Goal: Navigation & Orientation: Find specific page/section

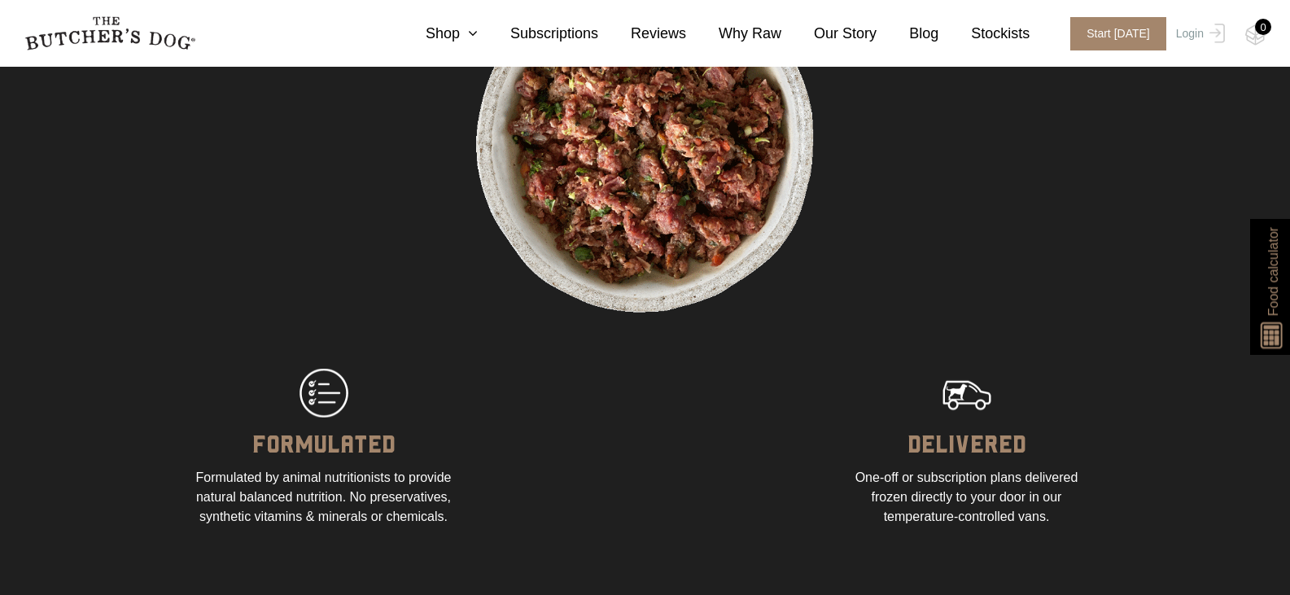
scroll to position [1465, 0]
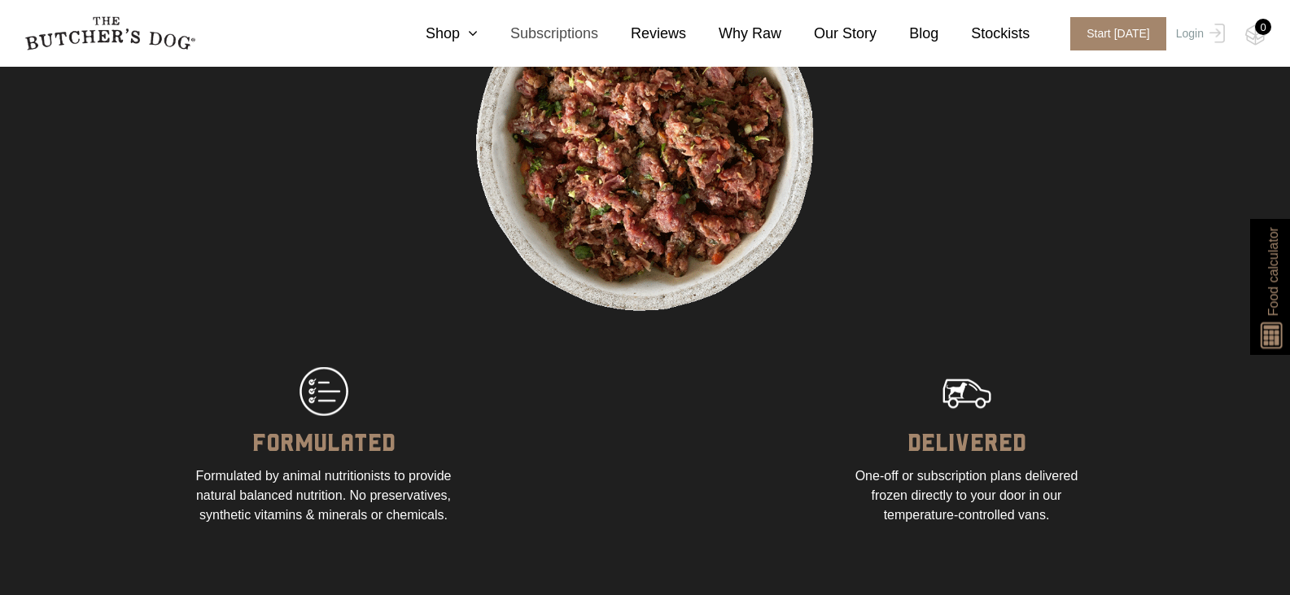
click at [596, 30] on link "Subscriptions" at bounding box center [538, 34] width 120 height 22
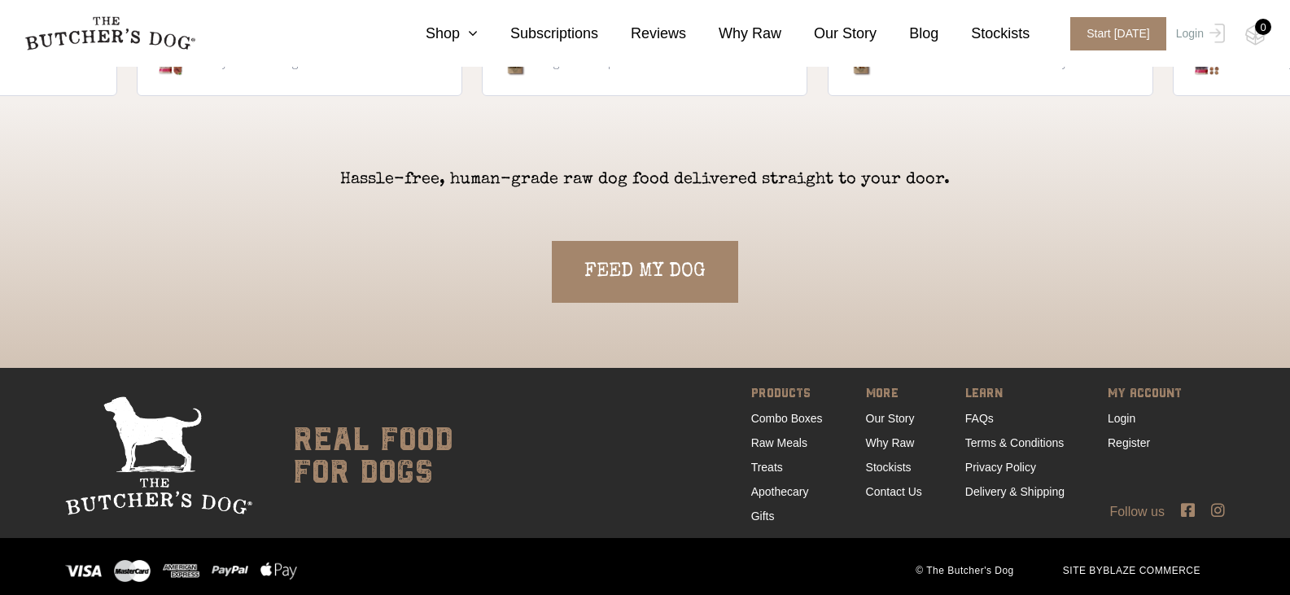
scroll to position [3699, 0]
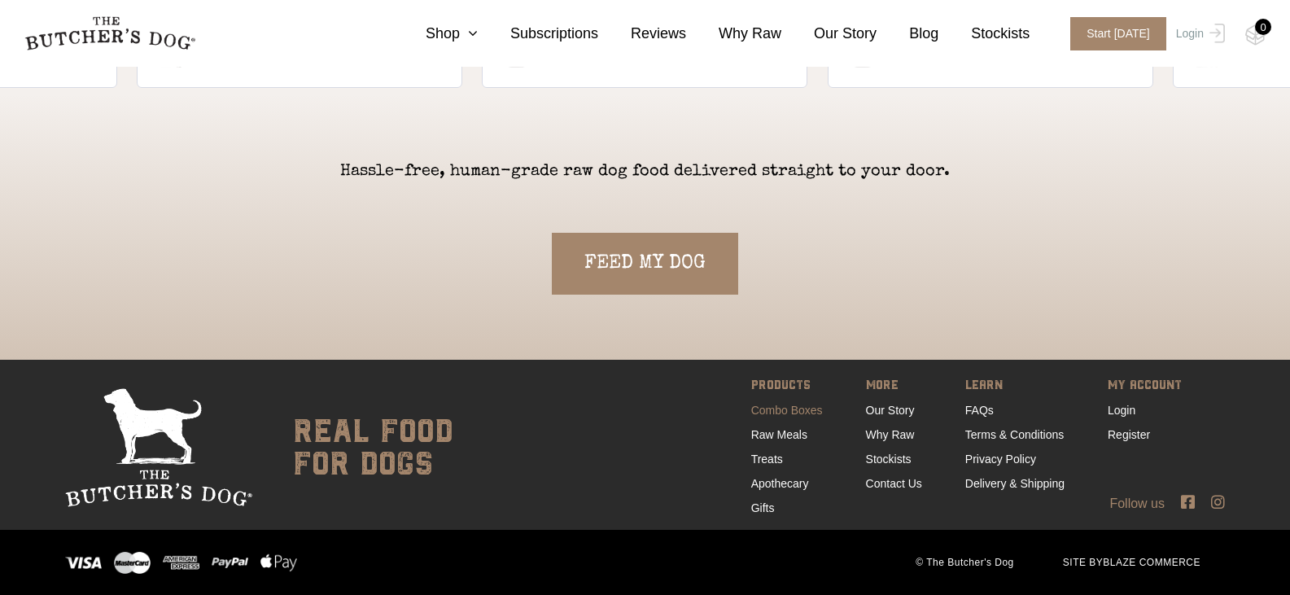
click at [796, 413] on link "Combo Boxes" at bounding box center [787, 410] width 72 height 13
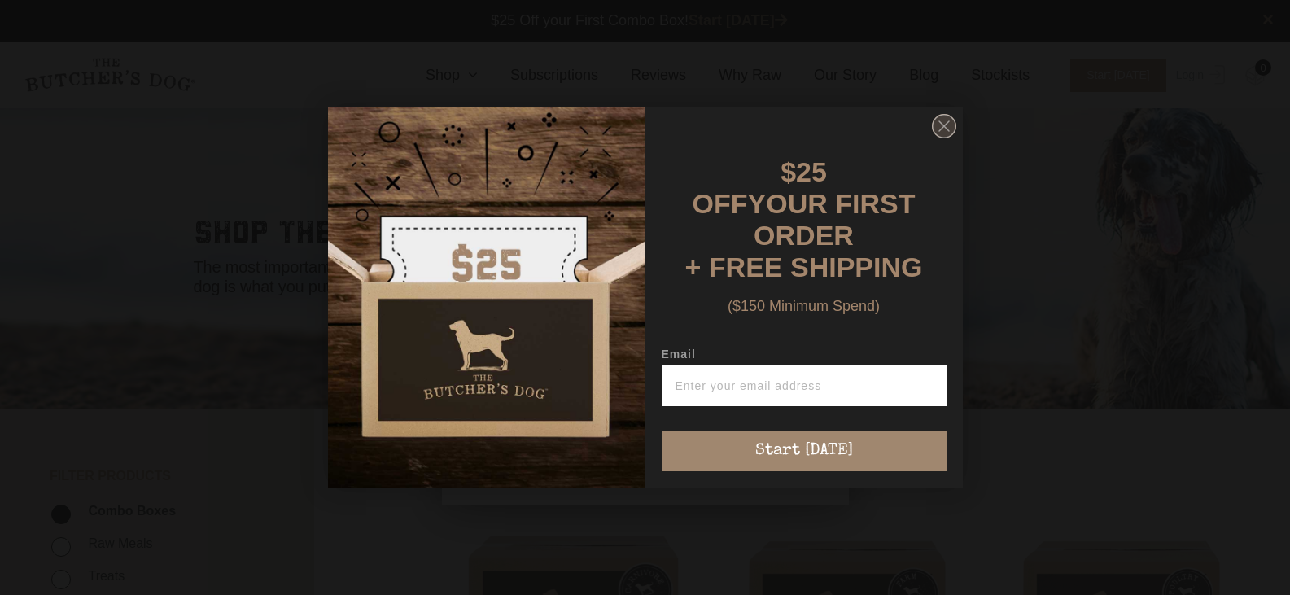
click at [934, 130] on circle "Close dialog" at bounding box center [944, 127] width 24 height 24
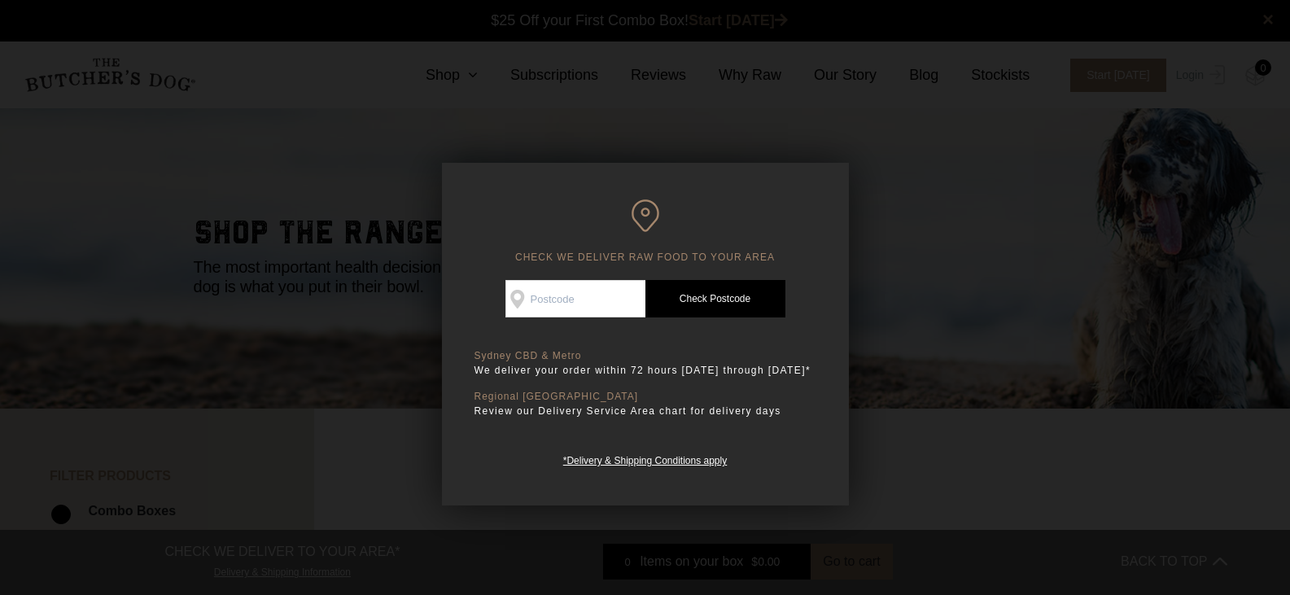
click at [349, 329] on div at bounding box center [645, 297] width 1290 height 595
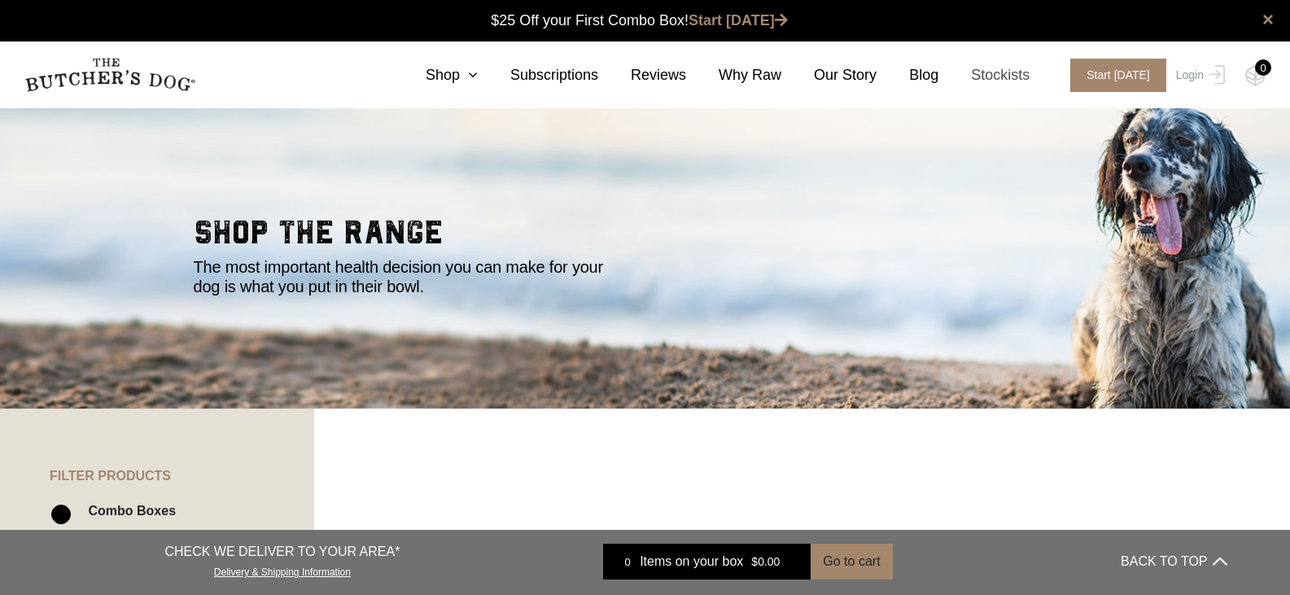
click at [1022, 73] on link "Stockists" at bounding box center [983, 75] width 91 height 22
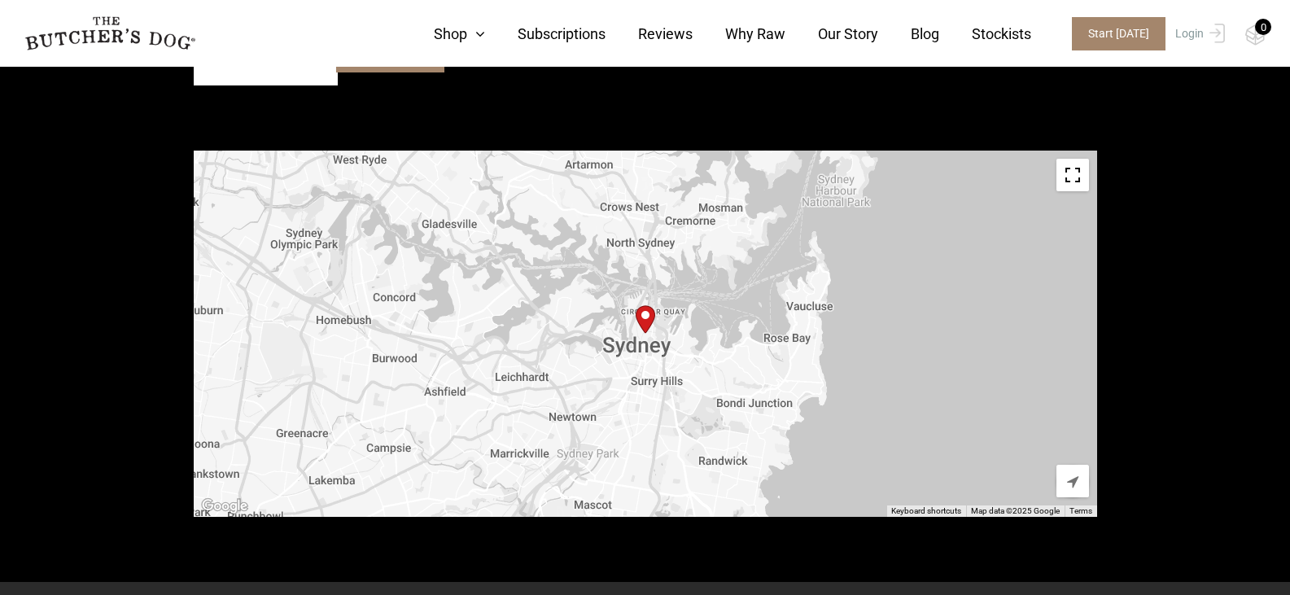
scroll to position [733, 0]
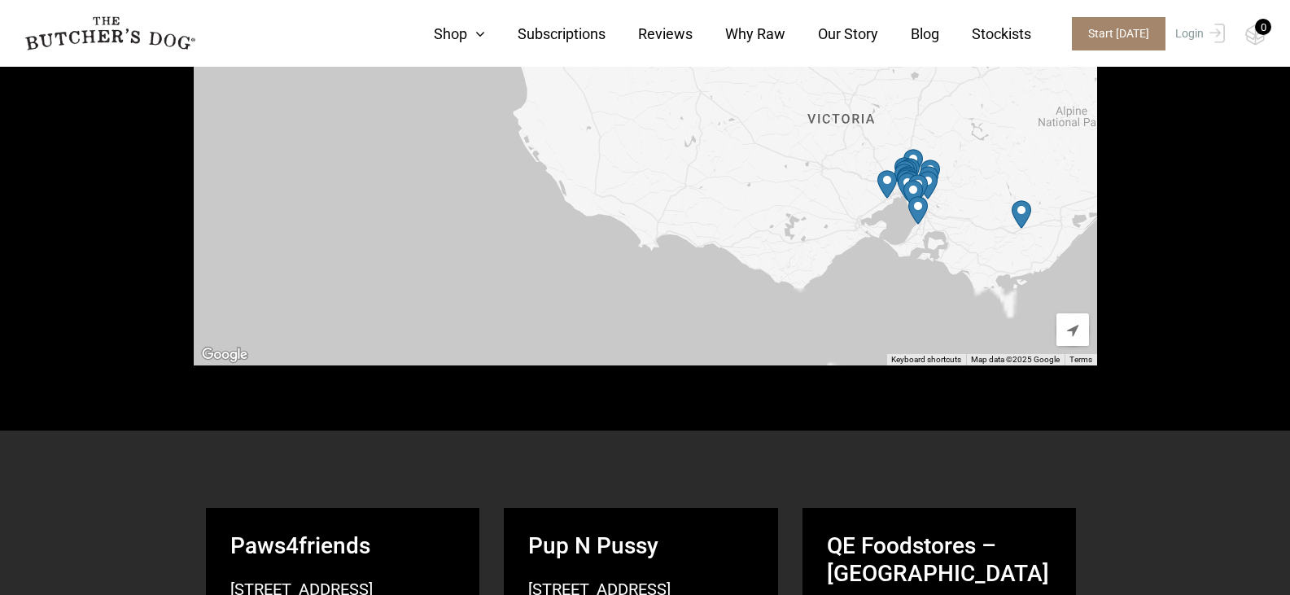
drag, startPoint x: 707, startPoint y: 285, endPoint x: 676, endPoint y: 62, distance: 225.1
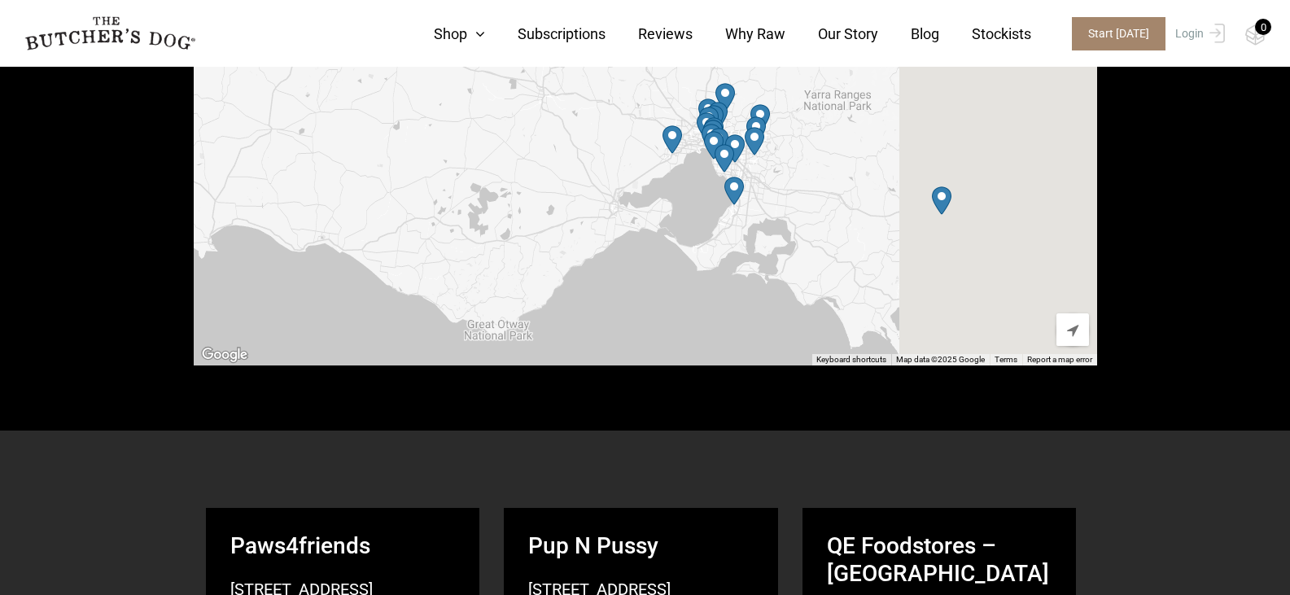
drag, startPoint x: 890, startPoint y: 195, endPoint x: 476, endPoint y: 278, distance: 422.4
click at [476, 278] on div at bounding box center [645, 182] width 903 height 366
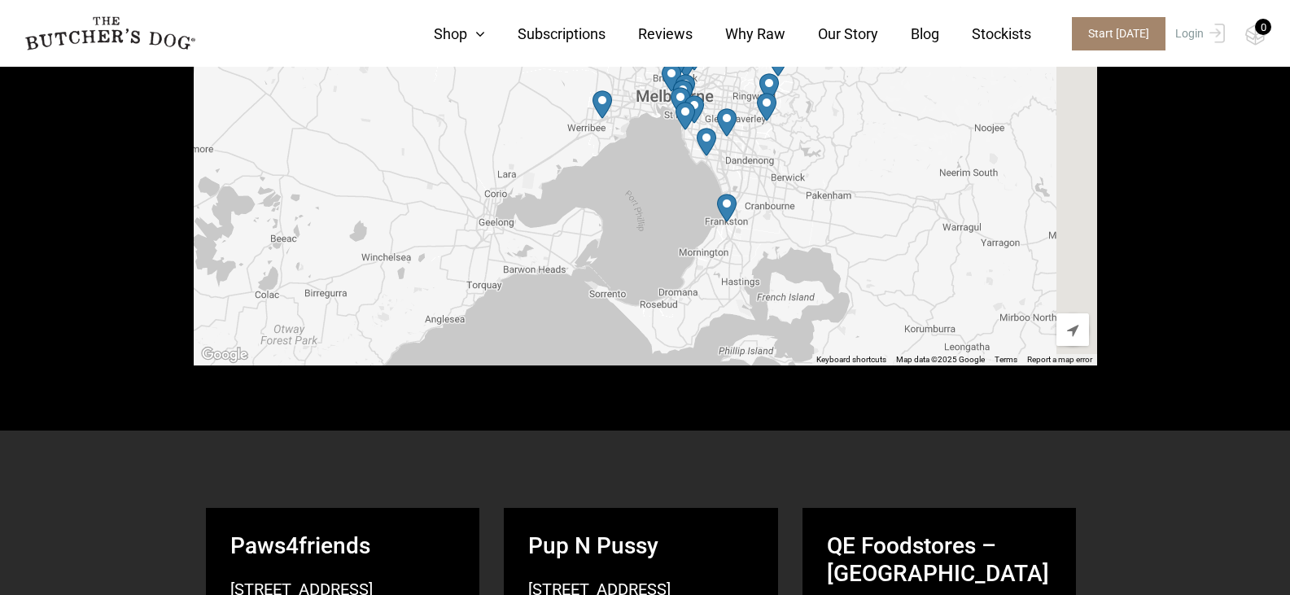
drag, startPoint x: 671, startPoint y: 161, endPoint x: 504, endPoint y: 300, distance: 217.4
click at [504, 300] on div at bounding box center [645, 182] width 903 height 366
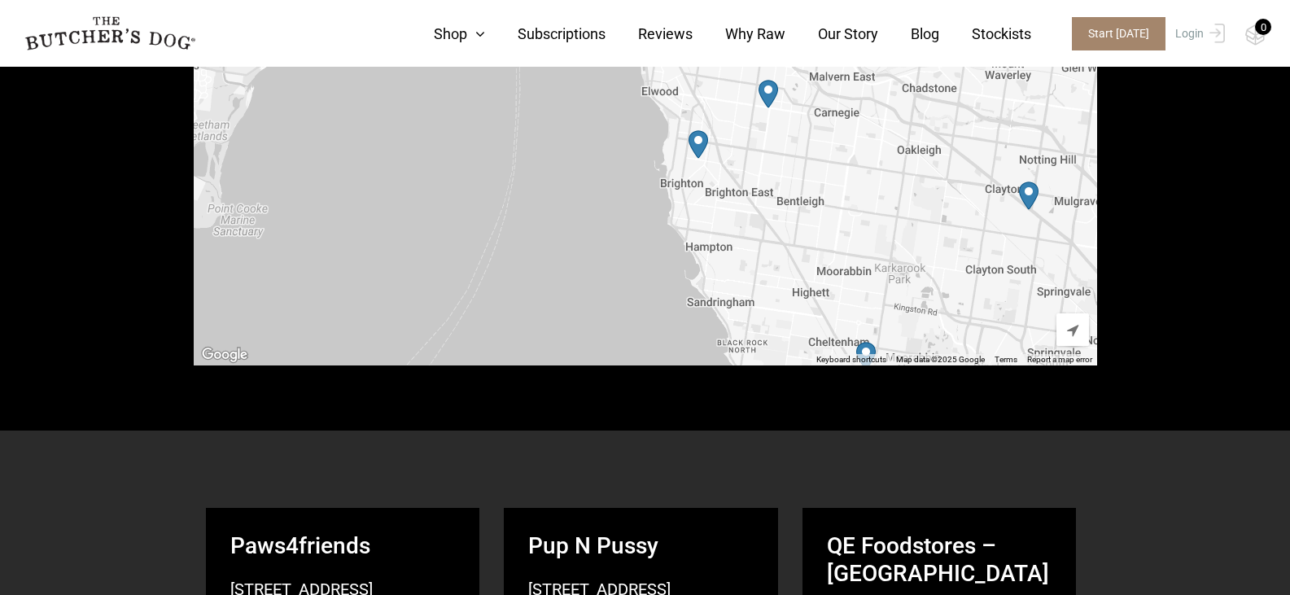
drag, startPoint x: 651, startPoint y: 129, endPoint x: 508, endPoint y: 307, distance: 228.0
click at [508, 307] on div at bounding box center [645, 182] width 903 height 366
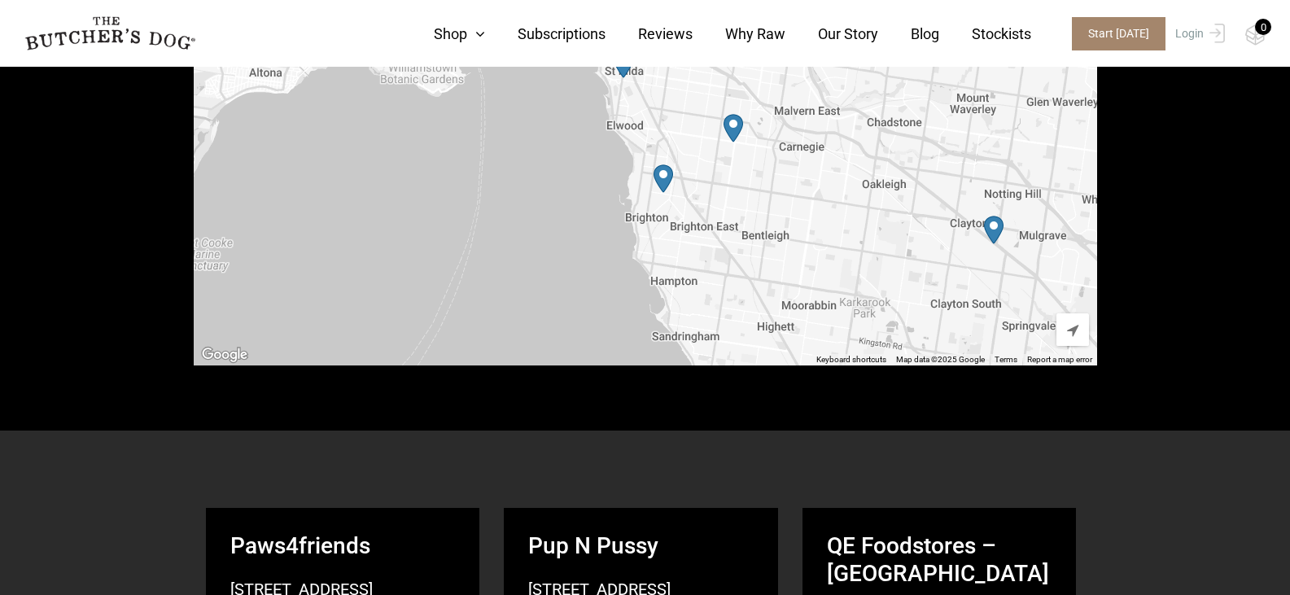
click at [665, 177] on img "Petbarn – Brighton" at bounding box center [664, 178] width 20 height 28
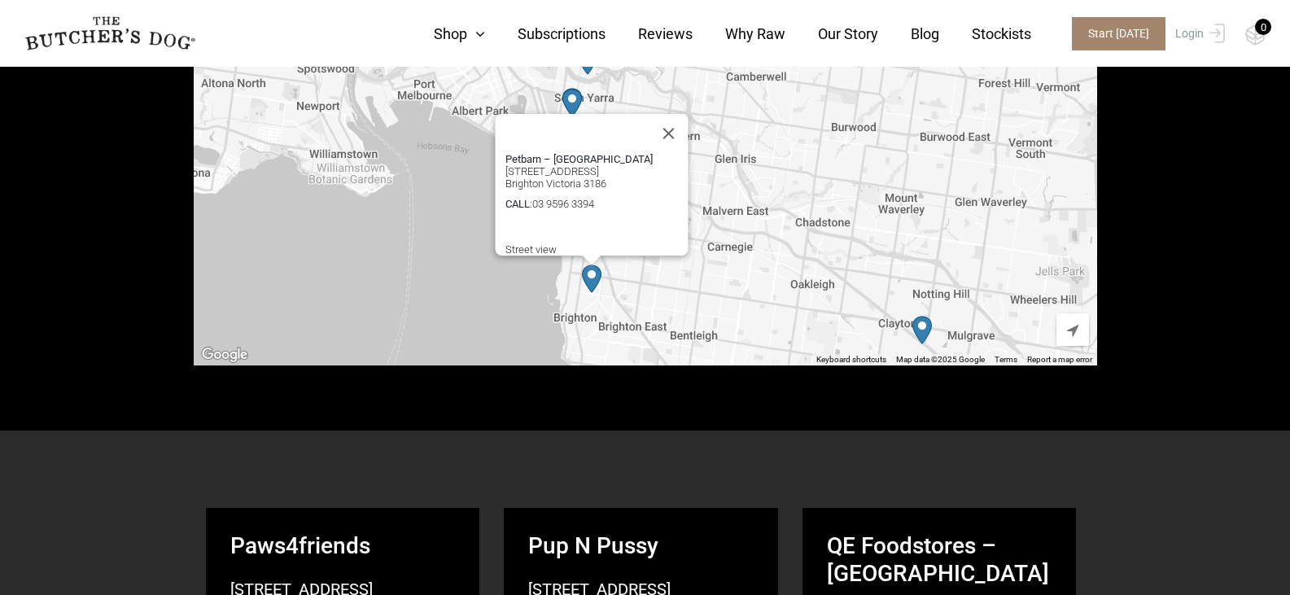
drag, startPoint x: 523, startPoint y: 228, endPoint x: 453, endPoint y: 279, distance: 87.4
click at [453, 279] on div "Petbarn – Brighton 193 Bay St Brighton Victoria 3186 CALL : 03 9596 3394 Get Di…" at bounding box center [645, 182] width 903 height 366
click at [923, 327] on img "Petbarn – Clayton" at bounding box center [922, 330] width 20 height 28
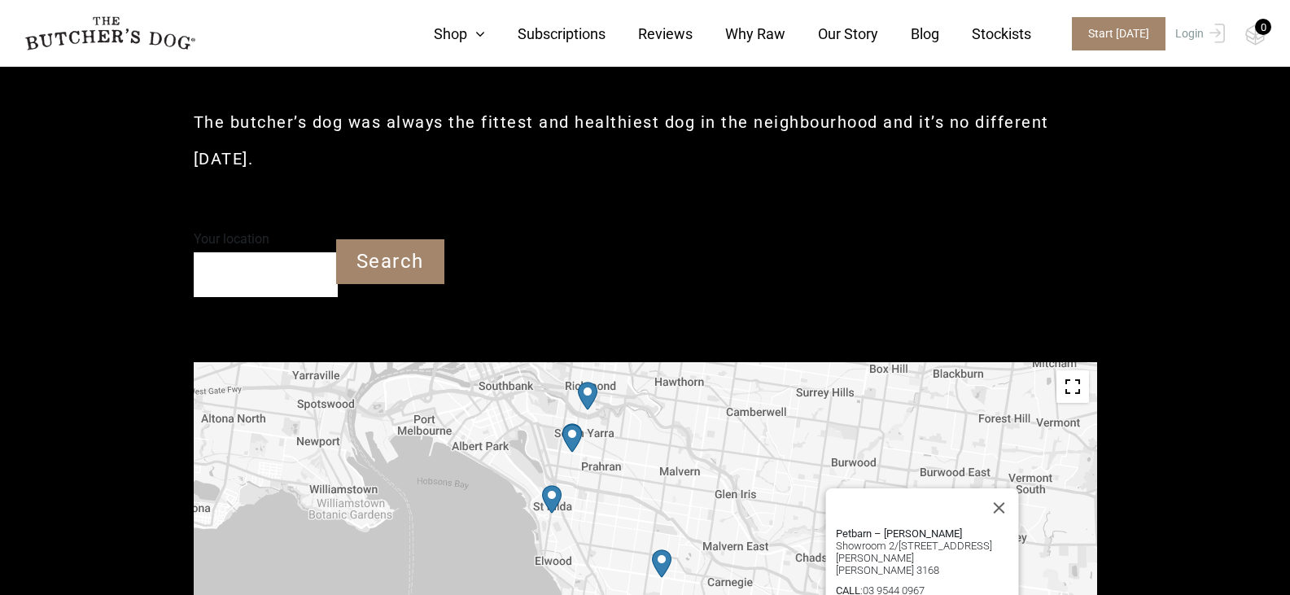
scroll to position [347, 0]
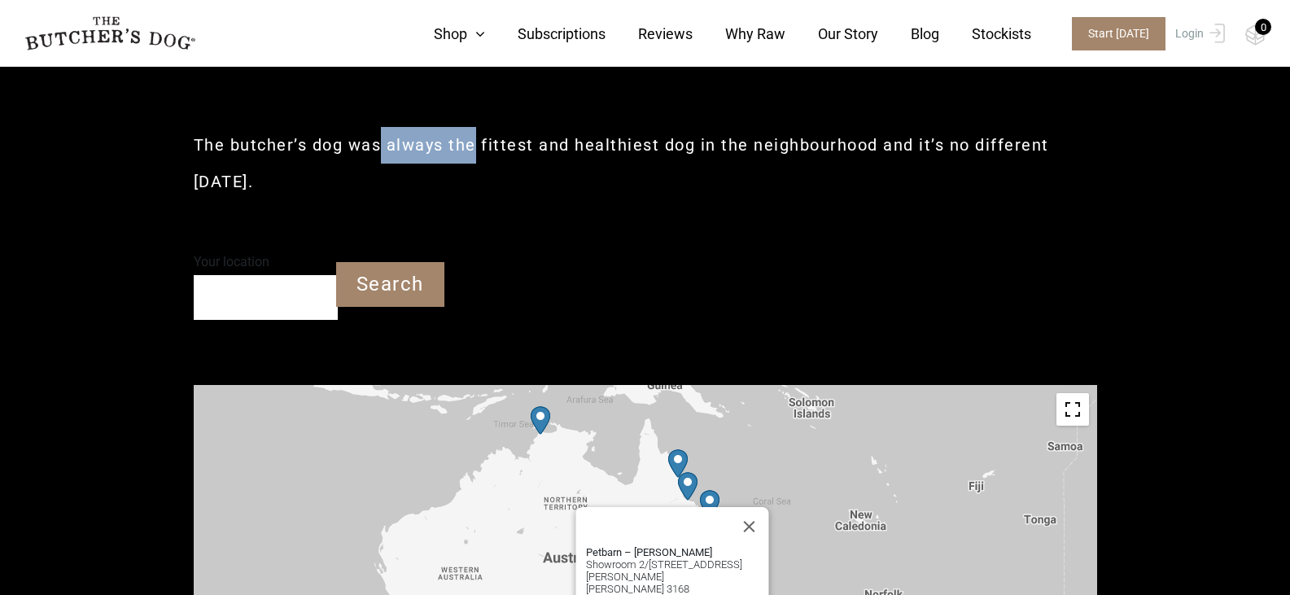
drag, startPoint x: 380, startPoint y: 147, endPoint x: 476, endPoint y: 147, distance: 96.0
click at [475, 147] on h2 "The butcher’s dog was always the fittest and healthiest dog in the neighbourhoo…" at bounding box center [645, 163] width 903 height 73
click at [476, 147] on h2 "The butcher’s dog was always the fittest and healthiest dog in the neighbourhoo…" at bounding box center [645, 163] width 903 height 73
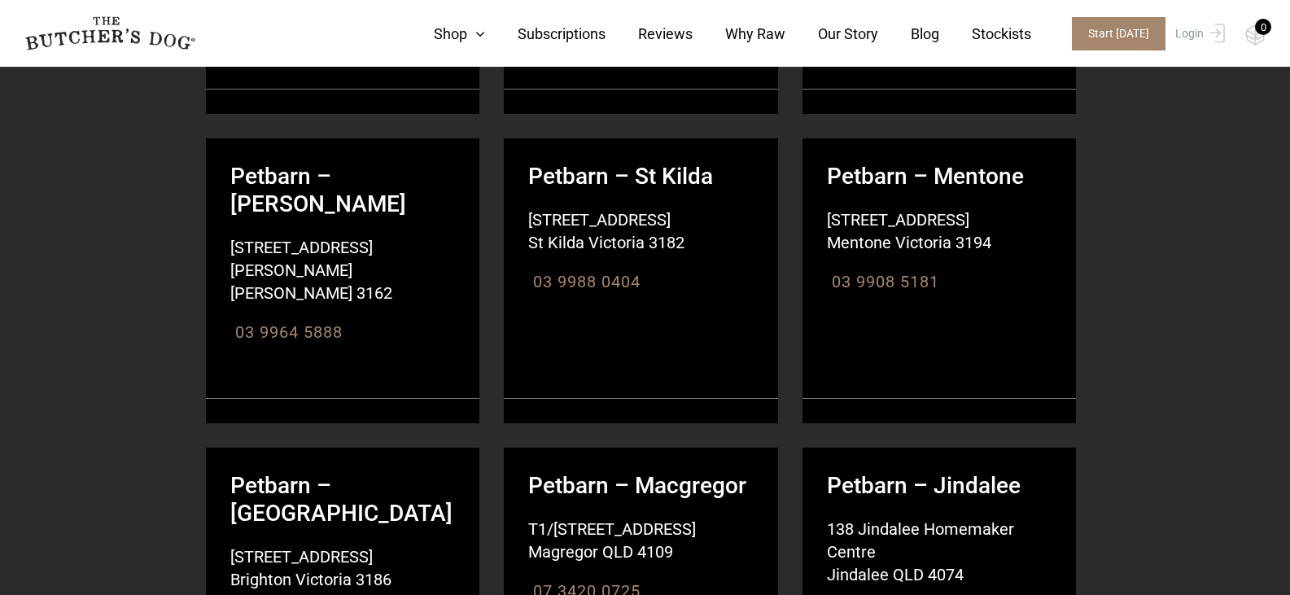
scroll to position [14912, 0]
